Goal: Information Seeking & Learning: Learn about a topic

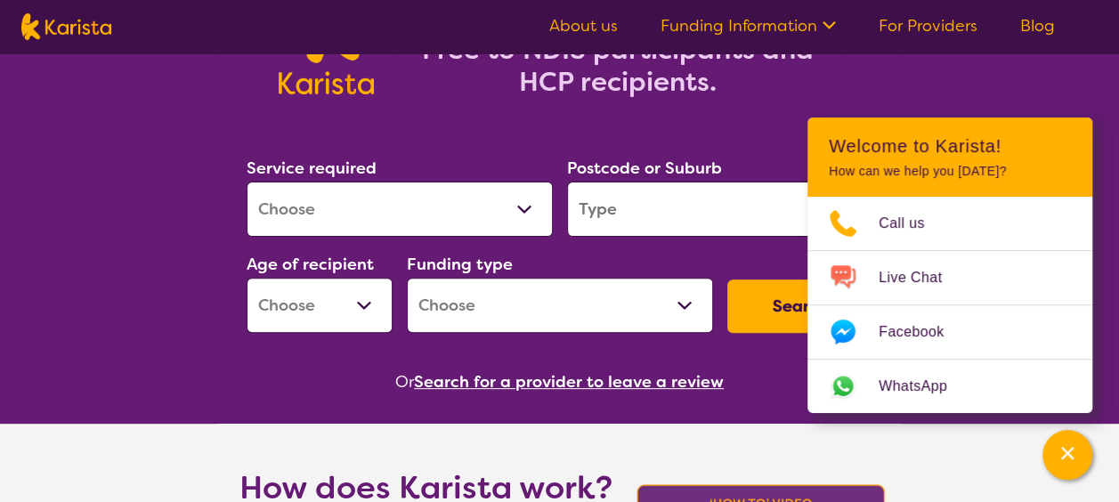
scroll to position [445, 0]
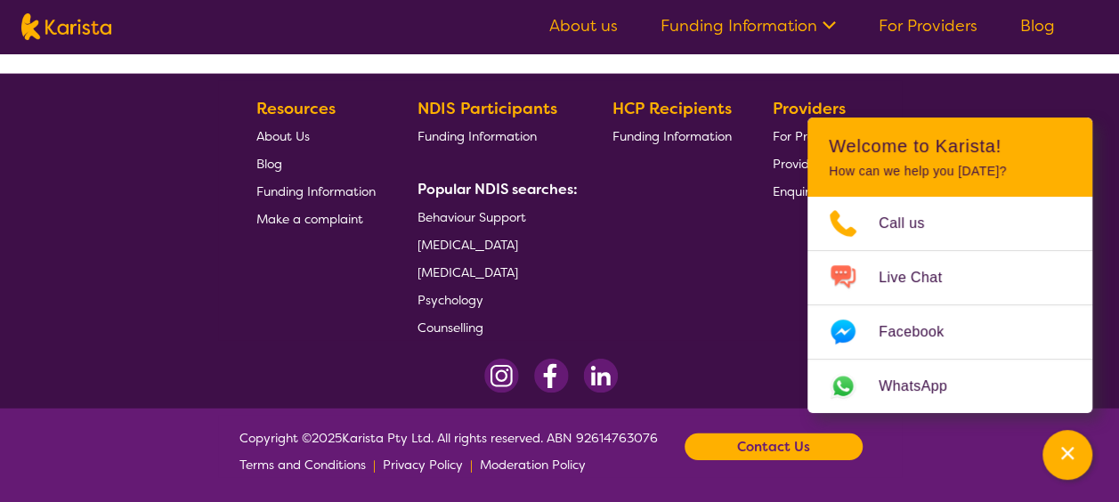
scroll to position [2216, 0]
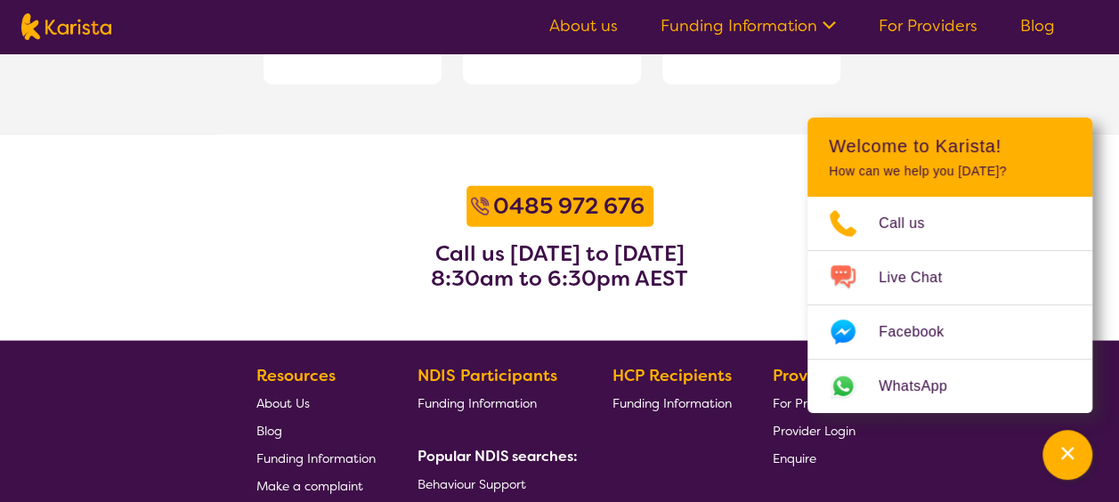
click at [582, 28] on link "About us" at bounding box center [583, 25] width 69 height 21
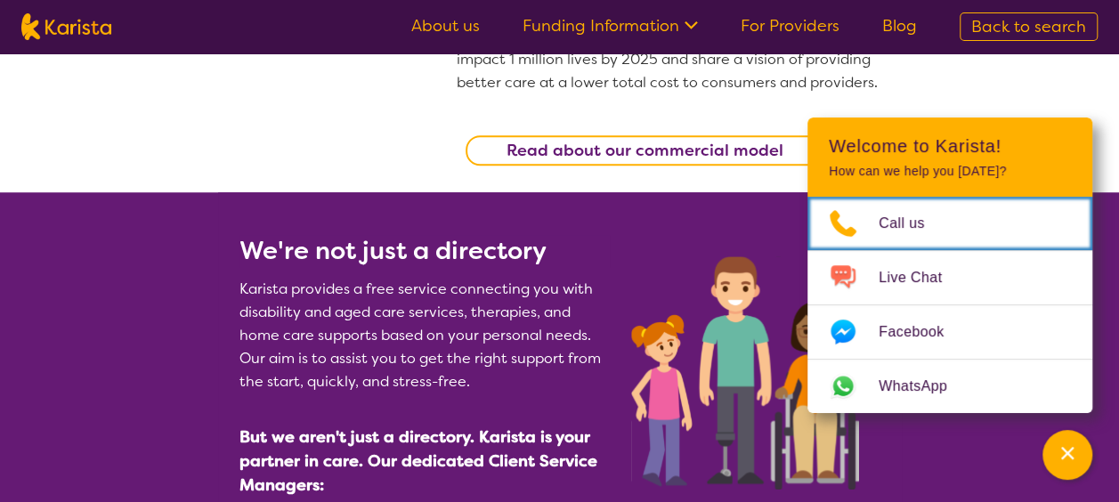
scroll to position [712, 0]
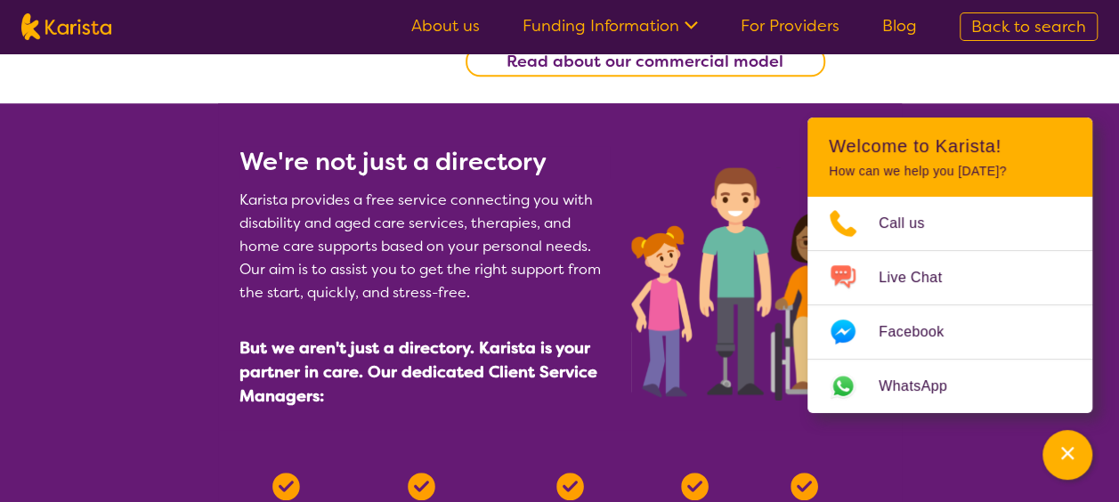
click at [822, 419] on section "We're not just a directory Karista provides a free service connecting you with …" at bounding box center [560, 266] width 684 height 327
click at [1069, 452] on icon "Channel Menu" at bounding box center [1068, 453] width 18 height 18
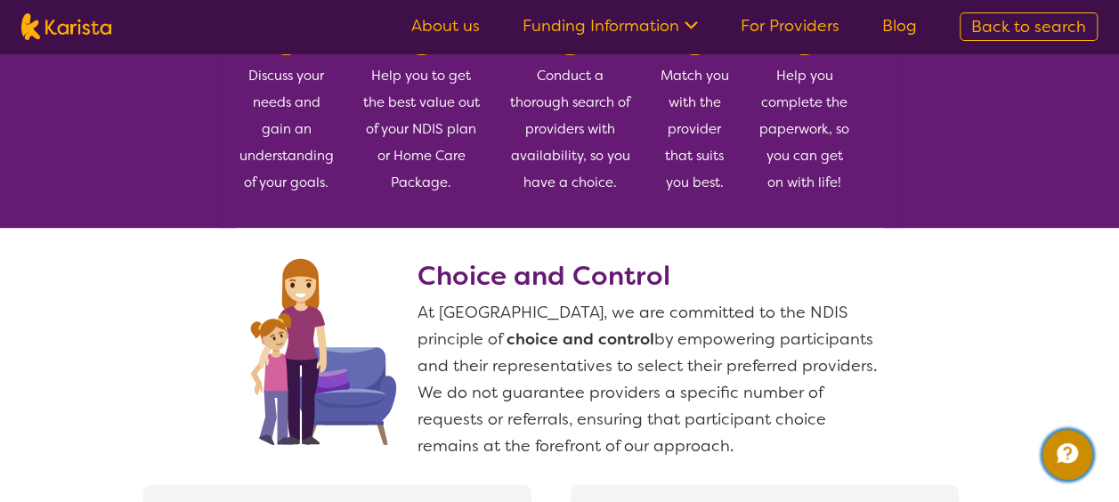
scroll to position [1069, 0]
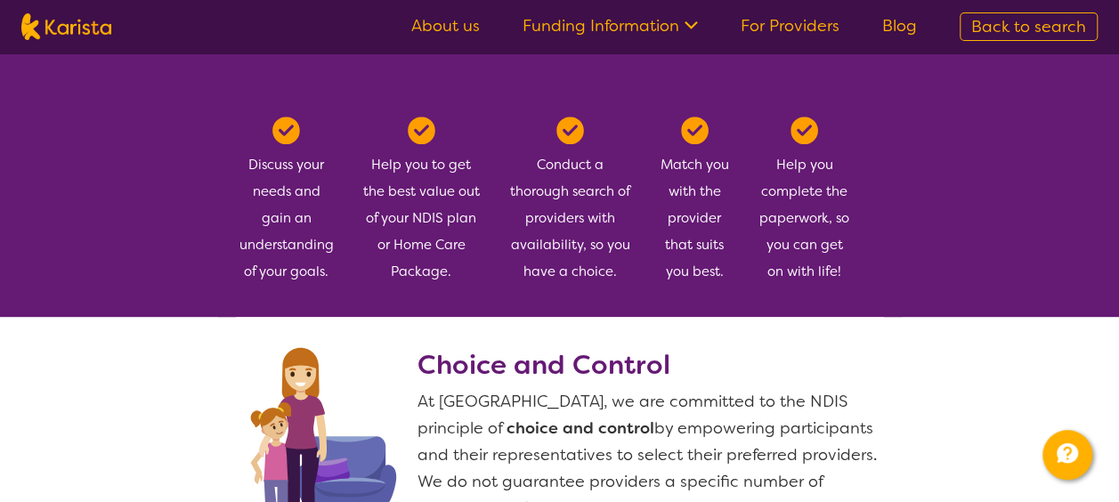
click at [585, 28] on link "Funding Information" at bounding box center [610, 25] width 175 height 21
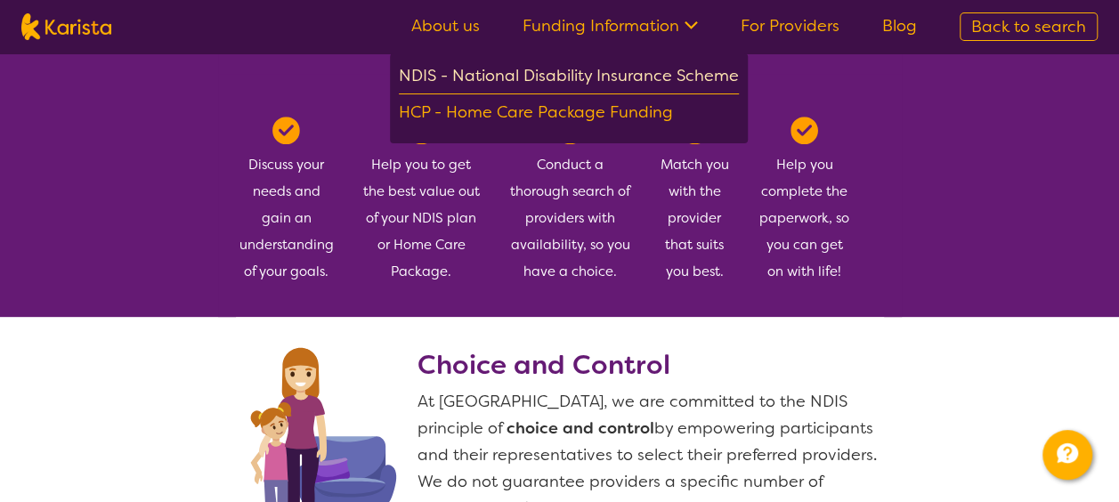
click at [614, 85] on div "NDIS - National Disability Insurance Scheme" at bounding box center [569, 78] width 340 height 32
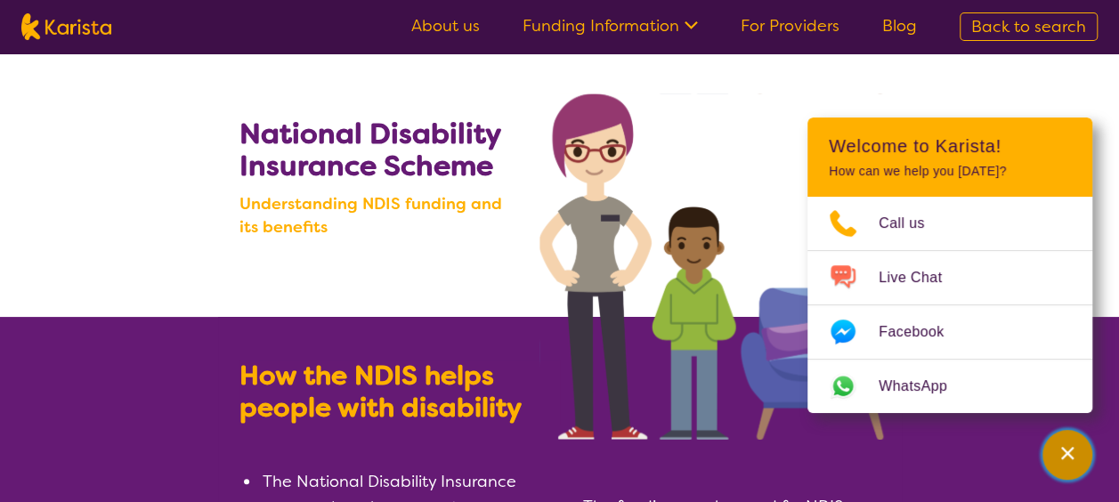
click at [1067, 449] on icon "Channel Menu" at bounding box center [1068, 453] width 12 height 12
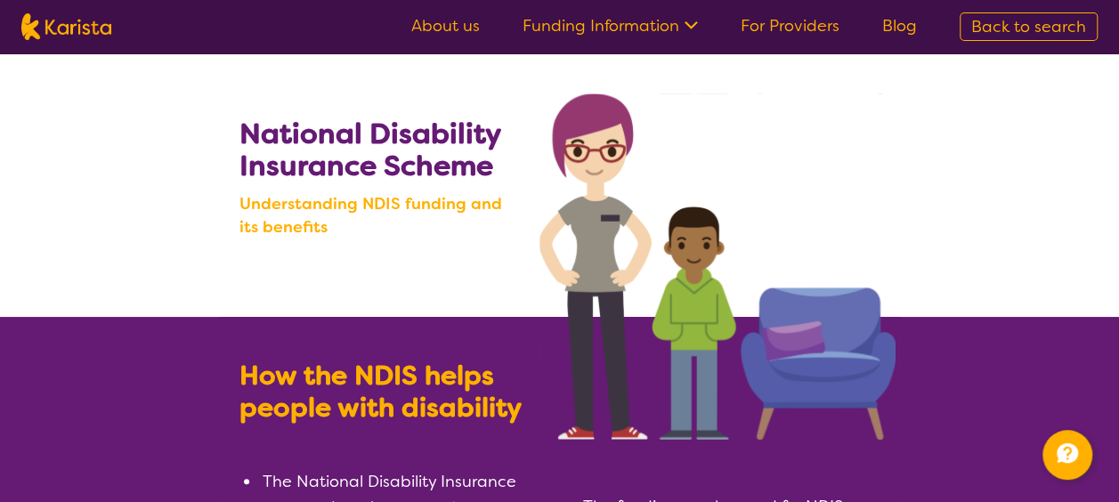
click at [891, 29] on link "Blog" at bounding box center [900, 25] width 35 height 21
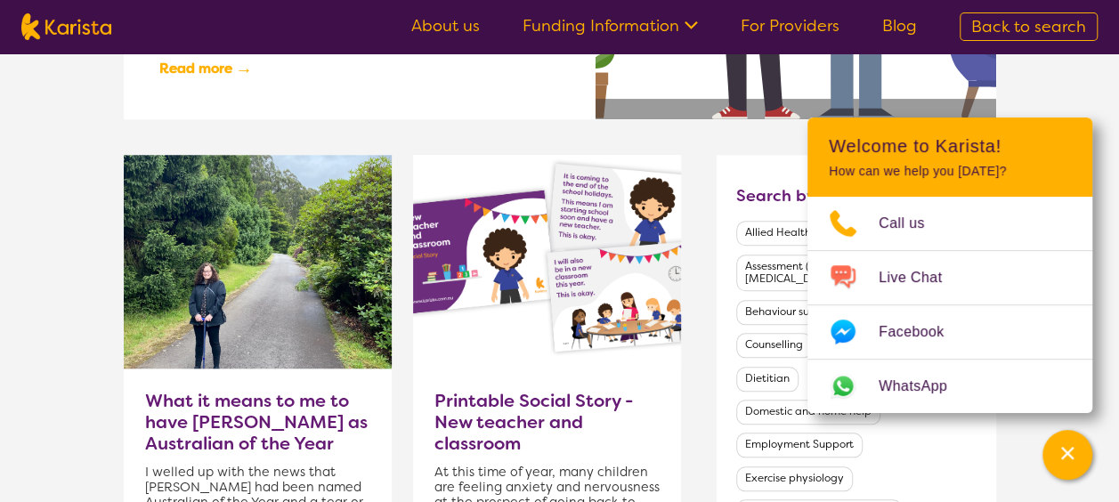
scroll to position [445, 0]
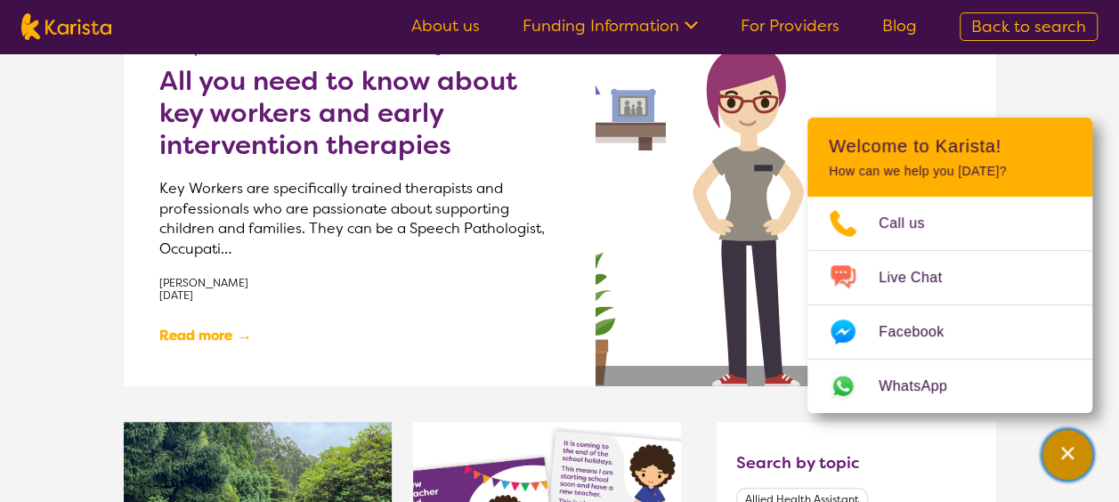
click at [1063, 449] on icon "Channel Menu" at bounding box center [1068, 453] width 18 height 18
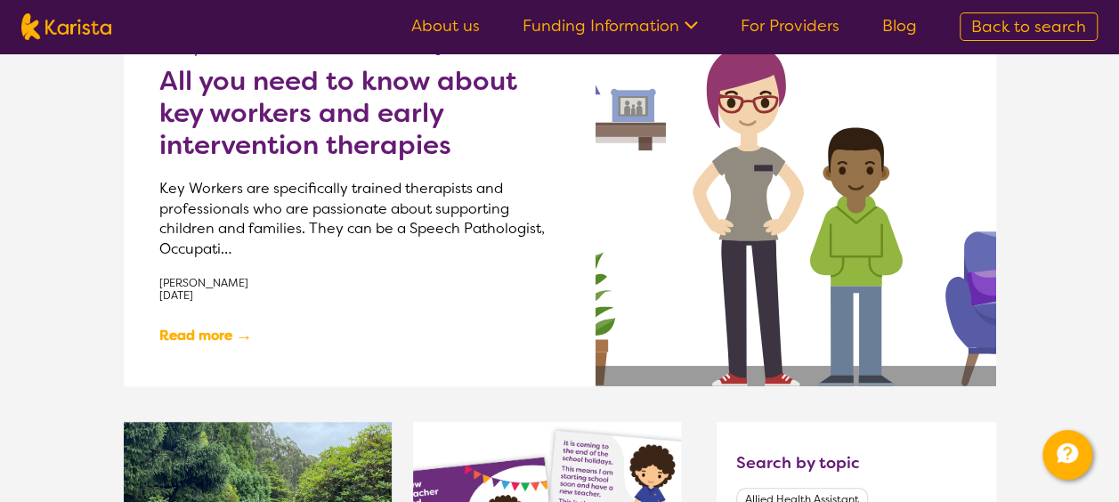
click at [96, 30] on img at bounding box center [66, 26] width 90 height 27
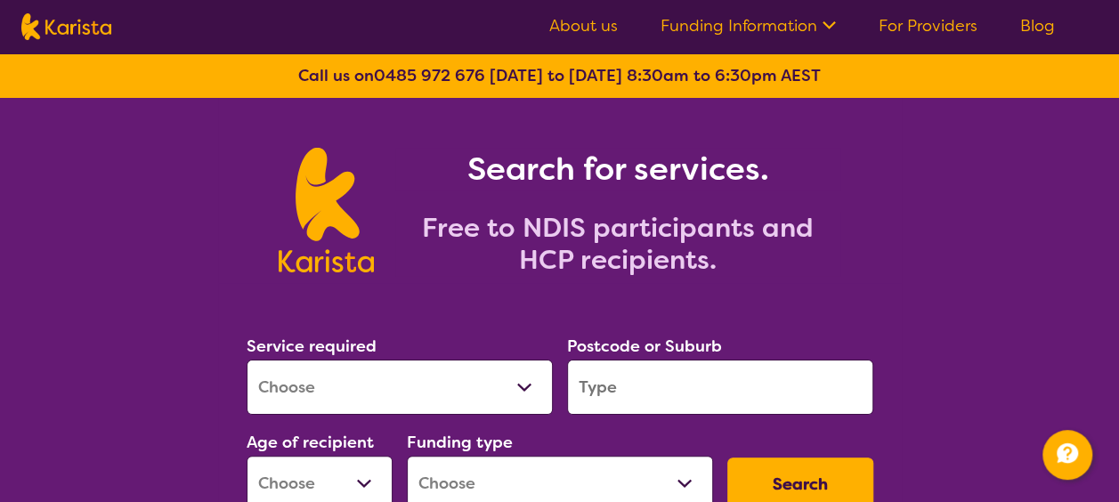
click at [1072, 246] on div "Search for services. Free to NDIS participants and HCP recipients." at bounding box center [559, 190] width 1119 height 185
